Goal: Task Accomplishment & Management: Use online tool/utility

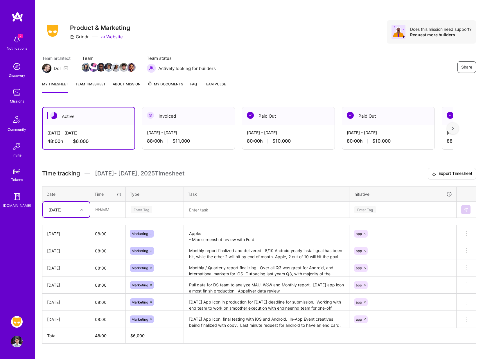
scroll to position [13, 0]
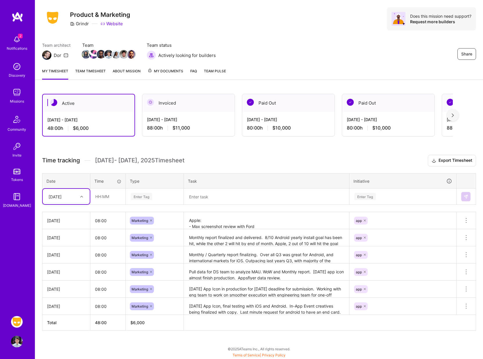
click at [241, 236] on textarea "Monthly report finalized and delivered. 8/10 Android yearly install goal has be…" at bounding box center [267, 238] width 164 height 16
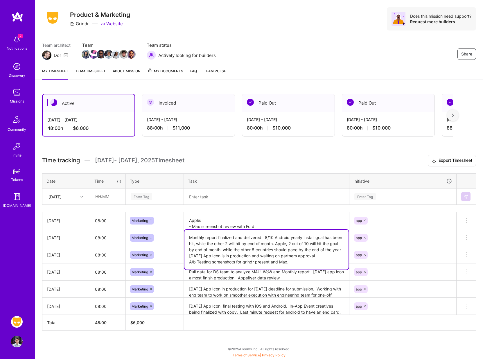
click at [300, 280] on textarea "Pull data for DS team to analyze MAU. WoW and Monthly report. [DATE] app icon a…" at bounding box center [267, 272] width 164 height 16
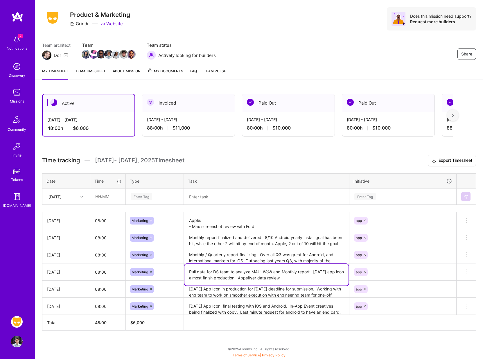
click at [306, 258] on textarea "Monthly / Quarterly report finalizing. Over all Q3 was great for Android, and i…" at bounding box center [267, 255] width 164 height 16
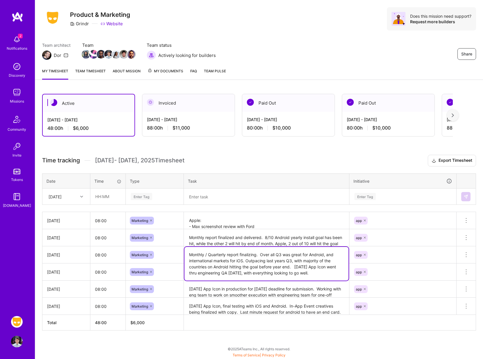
click at [308, 289] on textarea "[DATE] App Icon in production for [DATE] deadline for submission. Working with …" at bounding box center [267, 289] width 164 height 16
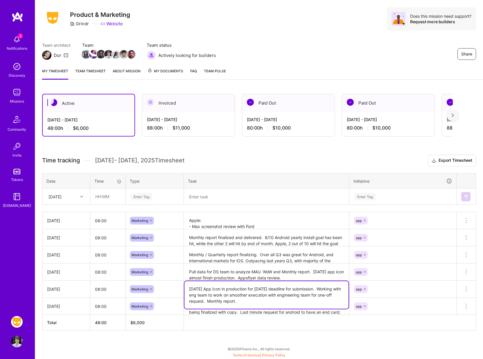
click at [312, 270] on textarea "Pull data for DS team to analyze MAU. WoW and Monthly report. [DATE] app icon a…" at bounding box center [267, 272] width 164 height 16
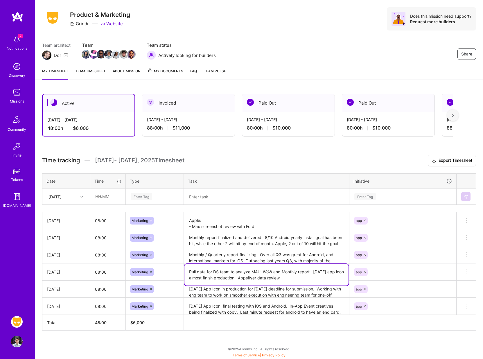
click at [314, 279] on textarea "Pull data for DS team to analyze MAU. WoW and Monthly report. [DATE] app icon a…" at bounding box center [267, 275] width 164 height 22
type textarea "Pull data for DS team to analyze MAU. WoW and Monthly report. [DATE] app icon a…"
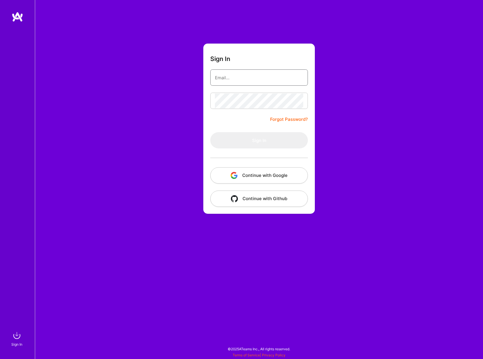
type input "[EMAIL_ADDRESS][DOMAIN_NAME]"
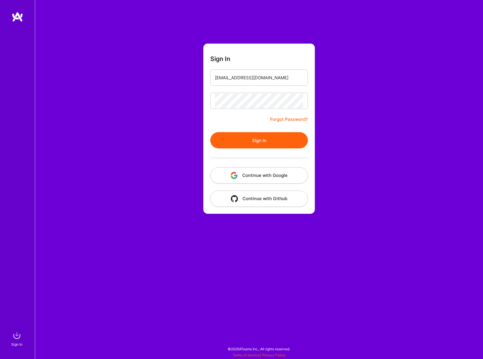
click at [279, 143] on button "Sign In" at bounding box center [259, 140] width 98 height 16
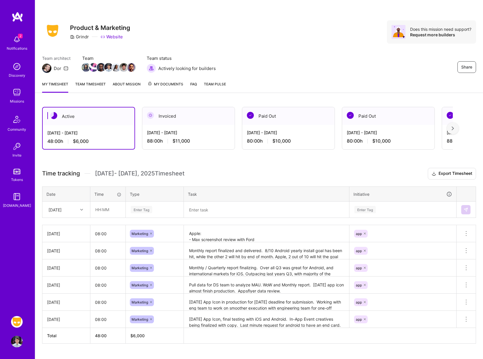
scroll to position [13, 0]
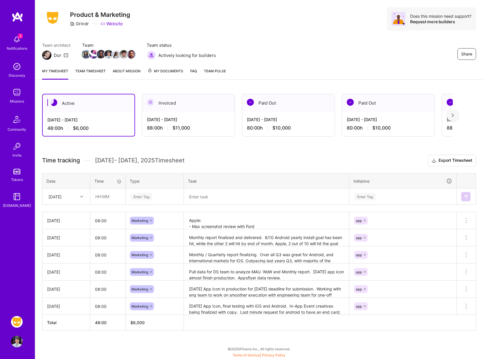
click at [283, 224] on textarea "Apple: - Max screenshot review with Ford - Working with [PERSON_NAME] on Austra…" at bounding box center [267, 221] width 164 height 16
click at [278, 241] on textarea "Monthly report finalized and delivered. 8/10 Android yearly install goal has be…" at bounding box center [267, 238] width 164 height 16
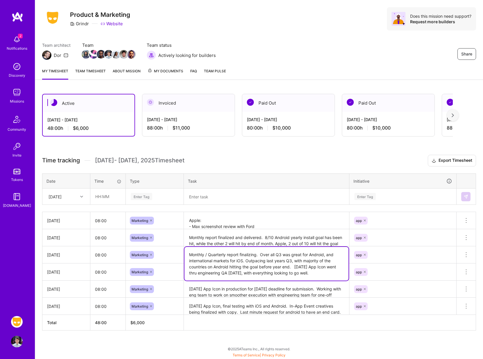
click at [292, 258] on textarea "Monthly / Quarterly report finalizing. Over all Q3 was great for Android, and i…" at bounding box center [267, 264] width 164 height 34
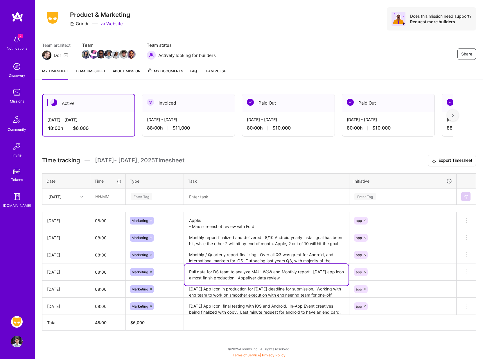
click at [308, 275] on textarea "Pull data for DS team to analyze MAU. WoW and Monthly report. [DATE] app icon a…" at bounding box center [267, 275] width 164 height 22
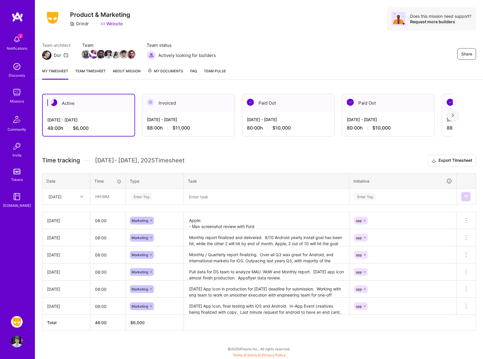
click at [289, 290] on textarea "[DATE] App Icon in production for [DATE] deadline for submission. Working with …" at bounding box center [267, 289] width 164 height 16
click at [292, 308] on textarea "[DATE] App Icon, final testing with iOS and Android. In-App Event creatives bei…" at bounding box center [267, 307] width 164 height 16
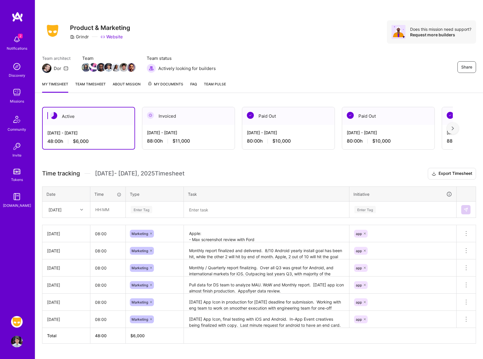
click at [17, 46] on div "Notifications" at bounding box center [17, 48] width 21 height 6
